Goal: Transaction & Acquisition: Purchase product/service

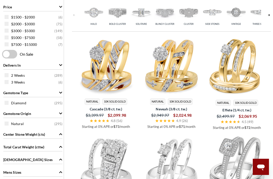
click at [11, 105] on span "Diamond" at bounding box center [18, 103] width 15 height 5
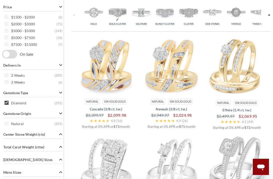
scroll to position [167, 0]
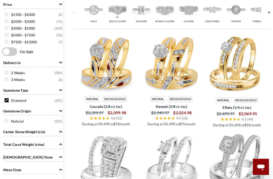
click at [9, 122] on div "Natural ( 295 )" at bounding box center [34, 121] width 59 height 6
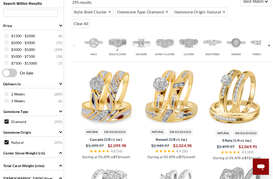
scroll to position [175, 0]
click at [9, 52] on div "$3000 - $5000 ( 149 )" at bounding box center [34, 50] width 59 height 6
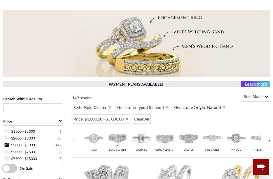
scroll to position [80, 0]
click at [15, 108] on input "text" at bounding box center [30, 108] width 55 height 7
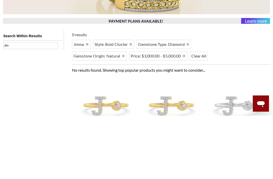
type input "J"
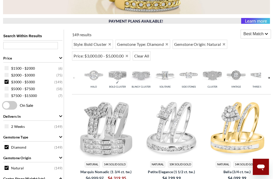
click at [19, 43] on input "text" at bounding box center [30, 45] width 55 height 7
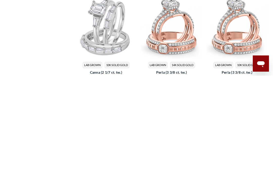
scroll to position [218, 0]
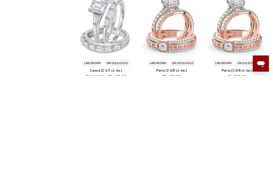
type input "Jemma"
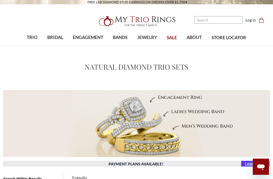
scroll to position [0, 0]
click at [220, 19] on input "Search" at bounding box center [219, 19] width 48 height 7
type input "je"
click at [87, 64] on img "; Total Products 4" at bounding box center [83, 82] width 49 height 49
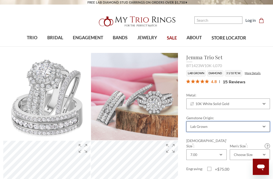
click at [263, 126] on div "Lab Grown" at bounding box center [229, 126] width 84 height 11
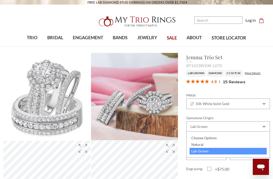
click at [202, 140] on div "Choose Options" at bounding box center [228, 138] width 77 height 7
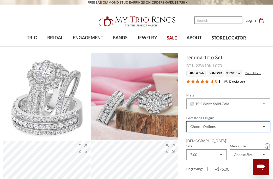
click at [263, 126] on icon "Combobox" at bounding box center [264, 126] width 2 height 1
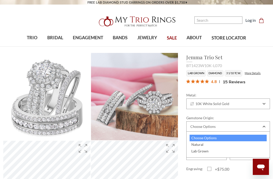
click at [197, 144] on div "Natural" at bounding box center [228, 144] width 77 height 7
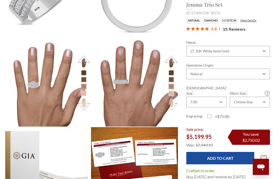
scroll to position [448, 0]
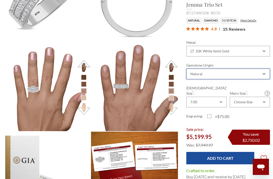
click at [225, 78] on div "Natural" at bounding box center [229, 74] width 84 height 11
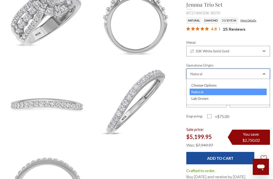
scroll to position [167, 0]
click at [236, 91] on div "Natural" at bounding box center [228, 92] width 77 height 7
click at [263, 74] on icon "Combobox" at bounding box center [264, 73] width 2 height 1
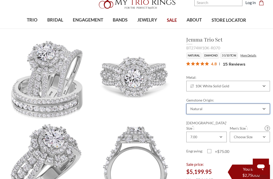
scroll to position [18, 0]
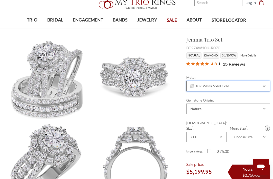
click at [264, 85] on icon "Combobox" at bounding box center [264, 86] width 3 height 3
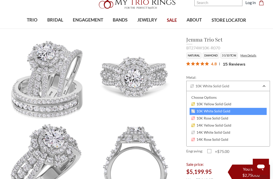
click at [221, 130] on div "14K White Solid Gold" at bounding box center [228, 132] width 77 height 7
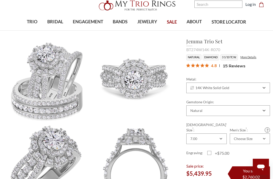
scroll to position [15, 0]
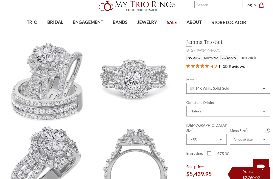
click at [234, 60] on li "3 1/10 TCW." at bounding box center [229, 58] width 17 height 6
click at [255, 57] on link "More Details" at bounding box center [249, 57] width 16 height 3
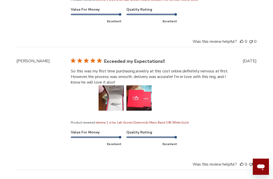
scroll to position [1837, 0]
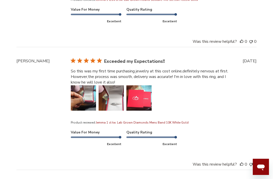
click at [82, 111] on button "Image of review by Ericka T. on February 22, 25 number 1" at bounding box center [83, 97] width 25 height 25
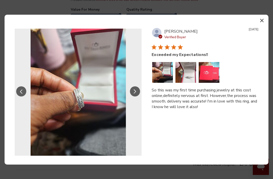
click at [166, 78] on button "Image of review by Ericka T. on February 22, 25 number 1" at bounding box center [162, 72] width 21 height 21
click at [134, 95] on button "Slide Controls" at bounding box center [135, 91] width 10 height 10
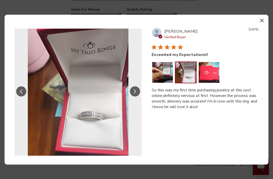
click at [134, 96] on button "Slide Controls" at bounding box center [135, 91] width 10 height 10
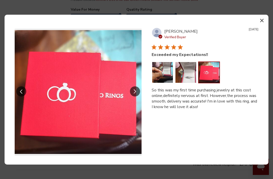
click at [133, 92] on button "Slide Controls" at bounding box center [135, 91] width 10 height 10
click at [19, 88] on button "Slide Controls" at bounding box center [21, 91] width 10 height 10
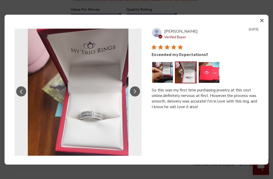
click at [19, 91] on button "Slide Controls" at bounding box center [21, 91] width 10 height 10
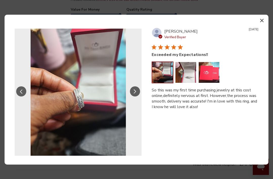
click at [262, 17] on button "button" at bounding box center [262, 20] width 7 height 7
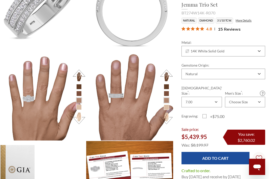
scroll to position [438, 1]
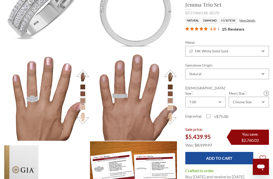
click at [36, 110] on img at bounding box center [45, 96] width 87 height 87
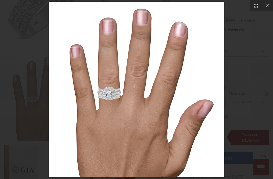
click at [267, 4] on icon at bounding box center [267, 5] width 5 height 5
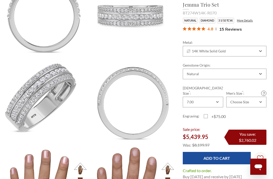
scroll to position [291, 1]
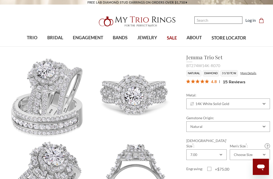
click at [216, 19] on input "Search" at bounding box center [219, 19] width 48 height 7
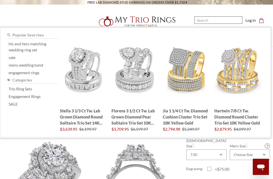
click at [216, 22] on input "Search" at bounding box center [219, 19] width 48 height 7
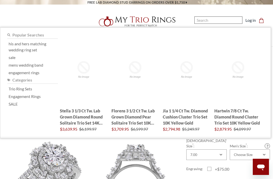
click at [218, 18] on input "Search" at bounding box center [219, 19] width 48 height 7
click at [186, 54] on div "; Total Products 4" at bounding box center [186, 70] width 49 height 76
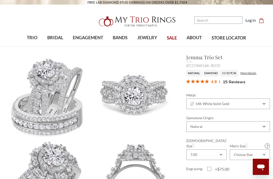
click at [266, 148] on div "Popular searches his and hers matching wedding ring set sale mens wedding band …" at bounding box center [135, 94] width 271 height 109
click at [264, 150] on div "; Total Products 4" at bounding box center [135, 150] width 271 height 2
click at [262, 150] on div "; Total Products 4" at bounding box center [135, 150] width 271 height 2
click at [265, 73] on div "Popular searches his and hers matching wedding ring set sale mens wedding band …" at bounding box center [135, 95] width 267 height 106
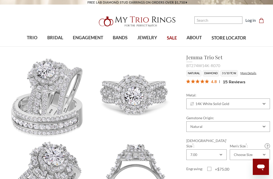
click at [260, 73] on img "; Total Products 4" at bounding box center [238, 82] width 49 height 49
click at [264, 102] on icon "Combobox" at bounding box center [264, 103] width 3 height 3
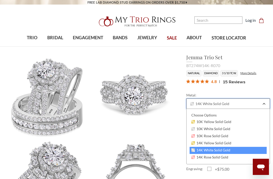
click at [263, 102] on icon "Combobox" at bounding box center [264, 103] width 3 height 3
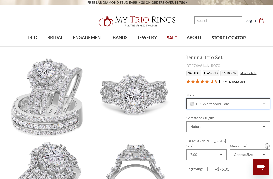
click at [265, 102] on icon "Combobox" at bounding box center [264, 103] width 3 height 3
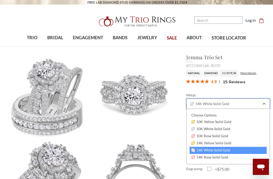
click at [264, 102] on icon "Combobox" at bounding box center [264, 103] width 3 height 3
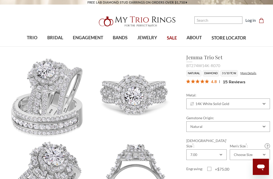
click at [233, 78] on span "15 Reviews" at bounding box center [234, 82] width 23 height 8
click at [235, 78] on span "15 Reviews" at bounding box center [234, 82] width 23 height 8
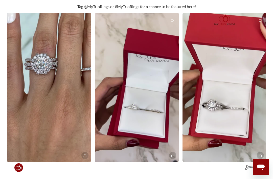
scroll to position [939, 0]
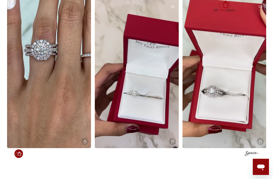
click at [229, 93] on img at bounding box center [225, 73] width 84 height 149
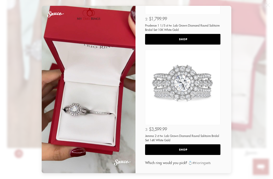
scroll to position [213, 0]
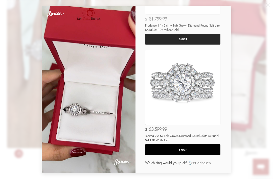
click at [187, 98] on img at bounding box center [183, 87] width 83 height 83
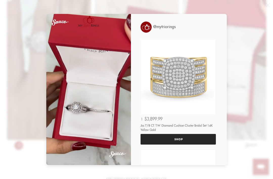
scroll to position [0, 0]
click at [261, 31] on div "00:20 @mytriorings SHOP 1 $3,899.99 Jia 7/8 CT. T.W. Diamond Cushion Cluster Br…" at bounding box center [136, 89] width 273 height 179
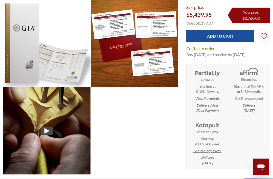
scroll to position [580, 0]
click at [47, 135] on icon at bounding box center [47, 131] width 8 height 8
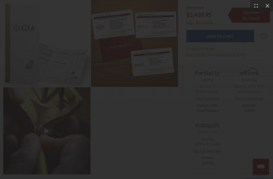
click at [265, 5] on div at bounding box center [267, 5] width 11 height 11
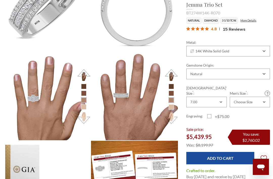
scroll to position [439, 0]
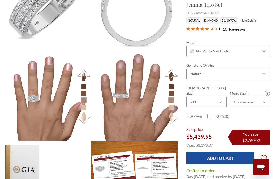
click at [58, 118] on img at bounding box center [46, 96] width 87 height 87
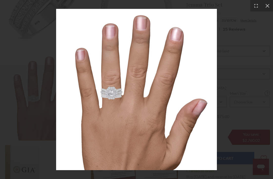
click at [267, 4] on icon at bounding box center [267, 5] width 5 height 5
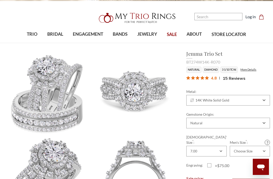
scroll to position [0, 0]
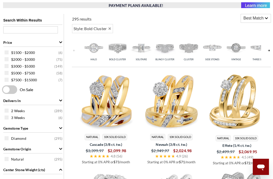
scroll to position [162, 0]
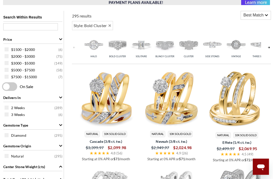
click at [10, 63] on div "$3000 - $5000 ( 149 )" at bounding box center [34, 64] width 59 height 6
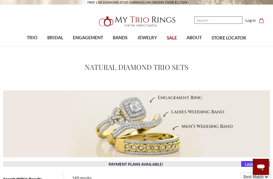
click at [218, 21] on input "Search" at bounding box center [219, 19] width 48 height 7
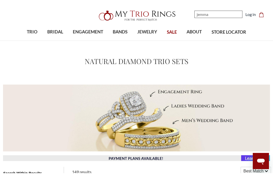
type input "jemma"
click at [198, 54] on img "; Total Products 4" at bounding box center [186, 76] width 49 height 49
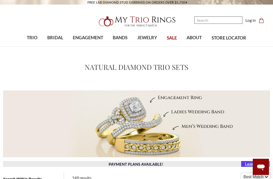
click at [216, 19] on input "Search" at bounding box center [219, 19] width 48 height 7
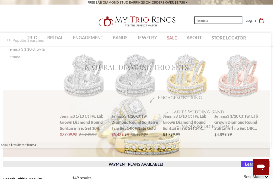
type input "jemma"
click at [219, 42] on div "Popular searches jemma 3 1 10 ct tw la jemma Jemma 3 1/10 ct tw. Lab Grown Diam…" at bounding box center [135, 95] width 267 height 106
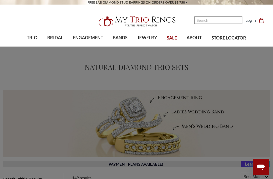
click at [27, 73] on span "Natural Diamonds" at bounding box center [50, 74] width 48 height 6
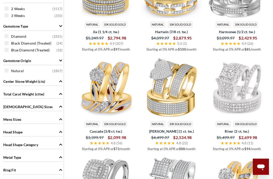
scroll to position [261, 0]
click at [10, 35] on div "Diamond ( 1825 )" at bounding box center [34, 36] width 59 height 6
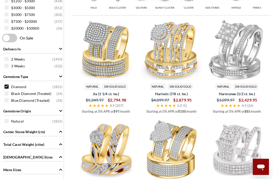
scroll to position [211, 0]
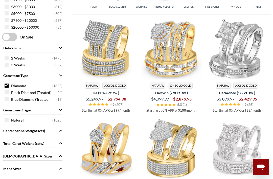
click at [5, 114] on div "Gemstone Origin" at bounding box center [32, 110] width 59 height 10
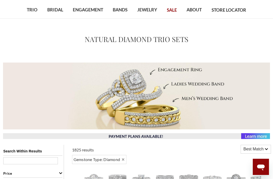
scroll to position [0, 0]
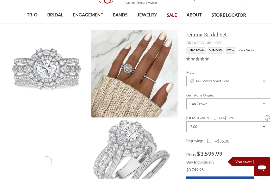
scroll to position [25, 0]
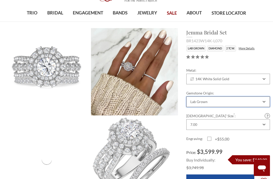
click at [265, 100] on icon "Combobox" at bounding box center [264, 101] width 3 height 3
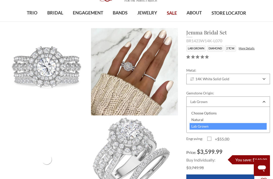
click at [202, 114] on div "Choose Options" at bounding box center [228, 113] width 77 height 7
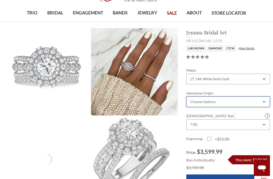
scroll to position [41, 0]
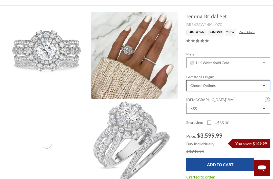
click at [265, 83] on div "Choose Options" at bounding box center [229, 85] width 84 height 11
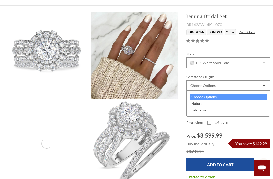
click at [201, 101] on div "Natural" at bounding box center [228, 103] width 77 height 7
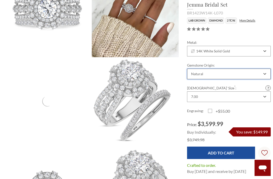
scroll to position [40, 0]
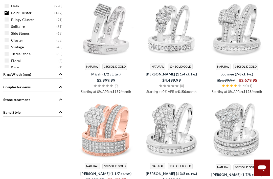
scroll to position [440, 0]
